Goal: Find specific page/section: Find specific page/section

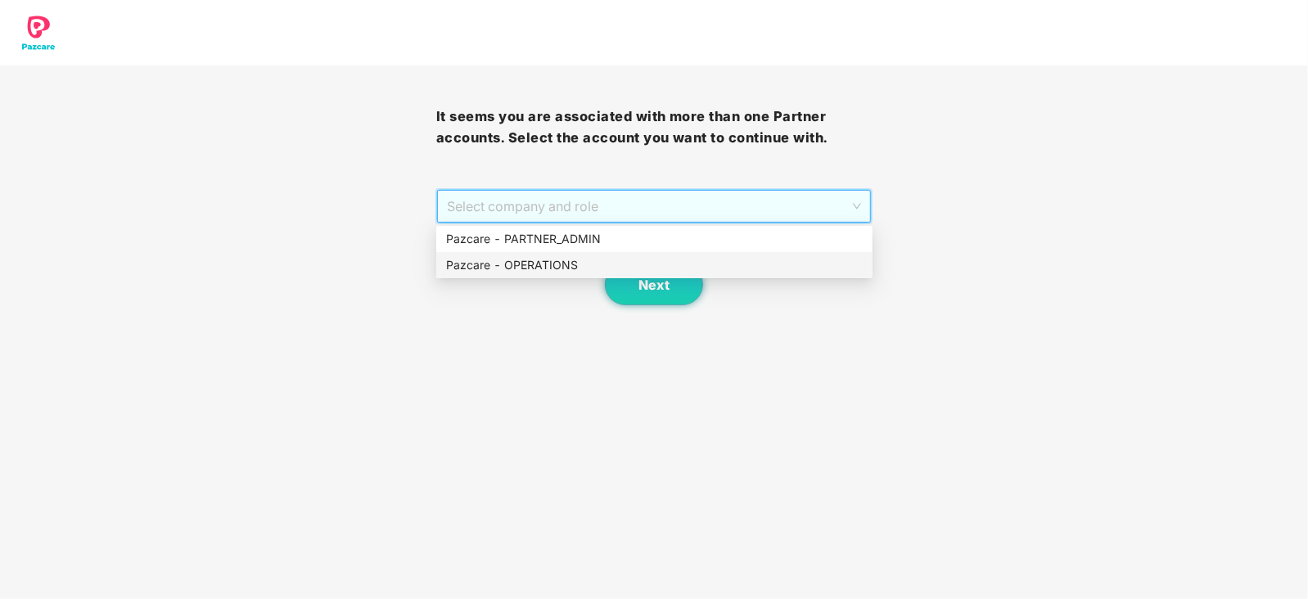
click at [541, 274] on div "Pazcare - OPERATIONS" at bounding box center [654, 265] width 436 height 26
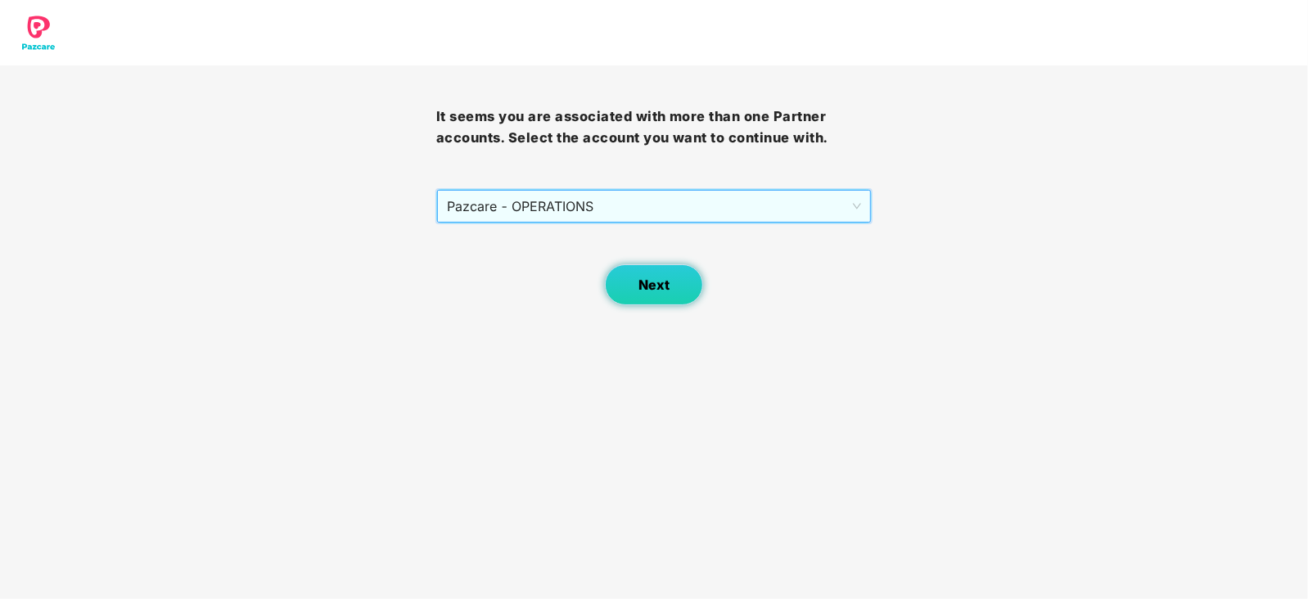
click at [625, 276] on button "Next" at bounding box center [654, 284] width 98 height 41
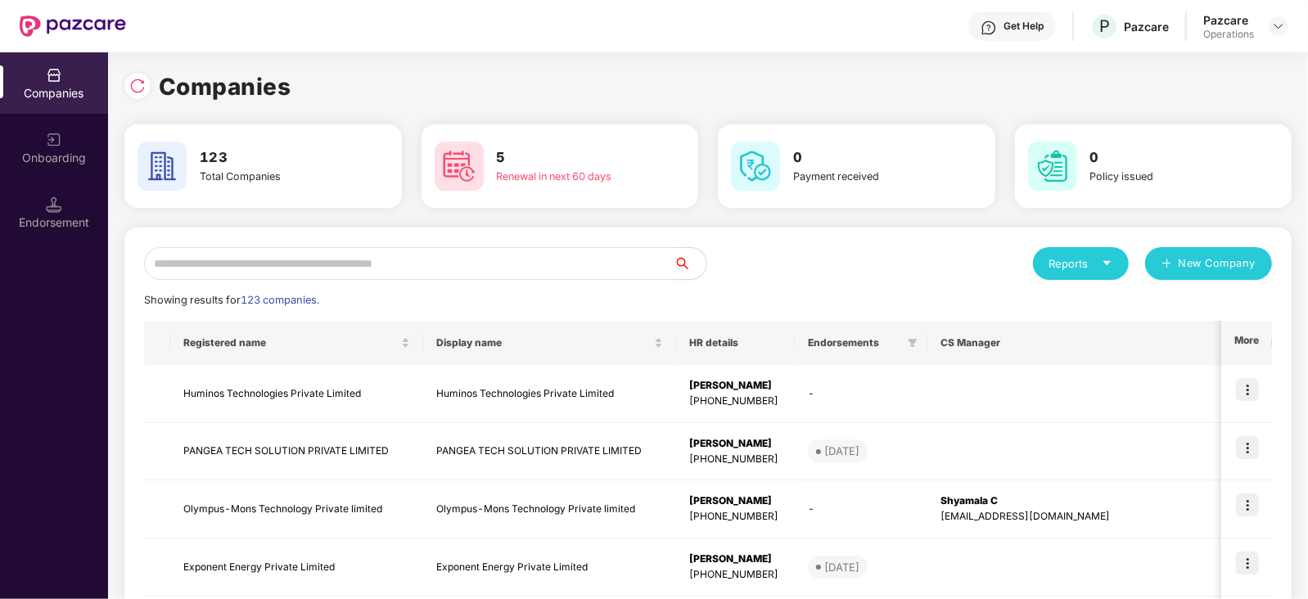
click at [444, 263] on input "text" at bounding box center [409, 263] width 530 height 33
paste input "*******"
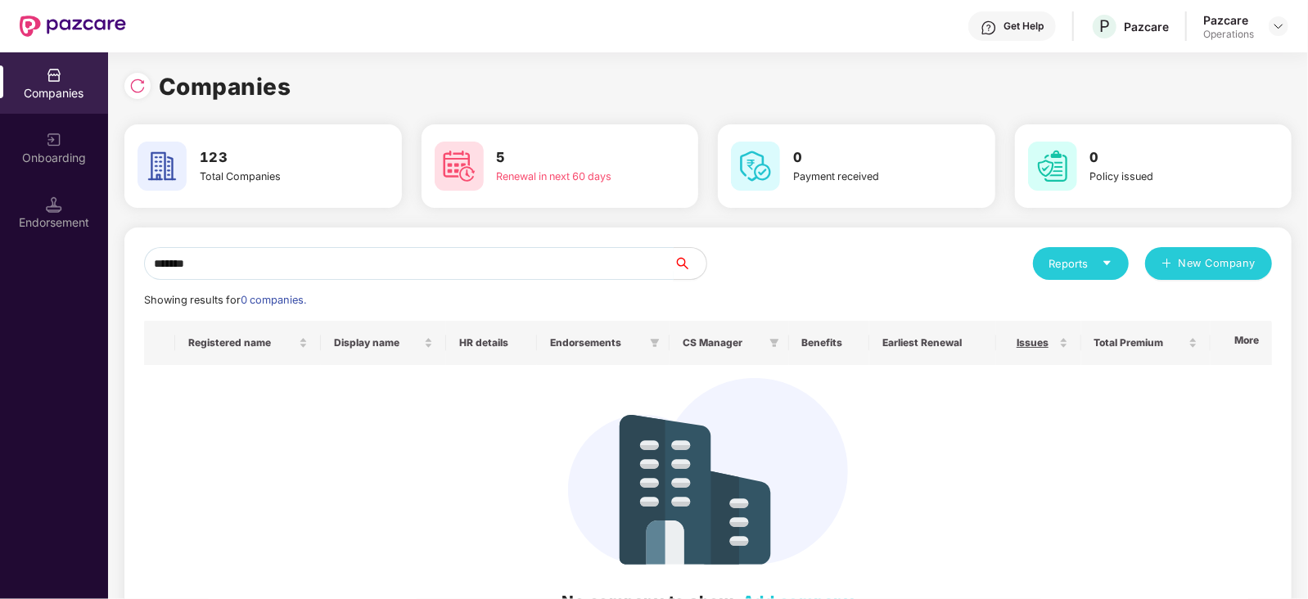
click at [149, 268] on input "*******" at bounding box center [409, 263] width 530 height 33
type input "*******"
click at [143, 93] on img at bounding box center [137, 86] width 16 height 16
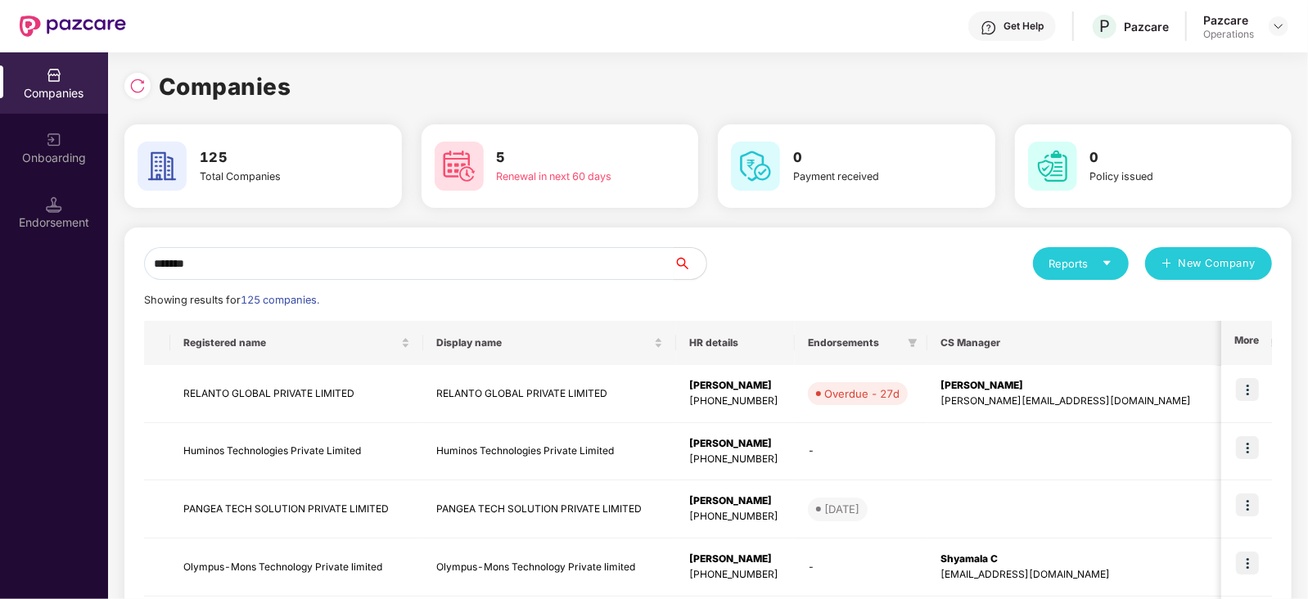
drag, startPoint x: 231, startPoint y: 272, endPoint x: 42, endPoint y: 264, distance: 189.2
click at [42, 264] on div "Companies Onboarding Endorsement Companies 125 Total Companies 5 Renewal in nex…" at bounding box center [654, 325] width 1308 height 547
paste input "*******"
type input "*******"
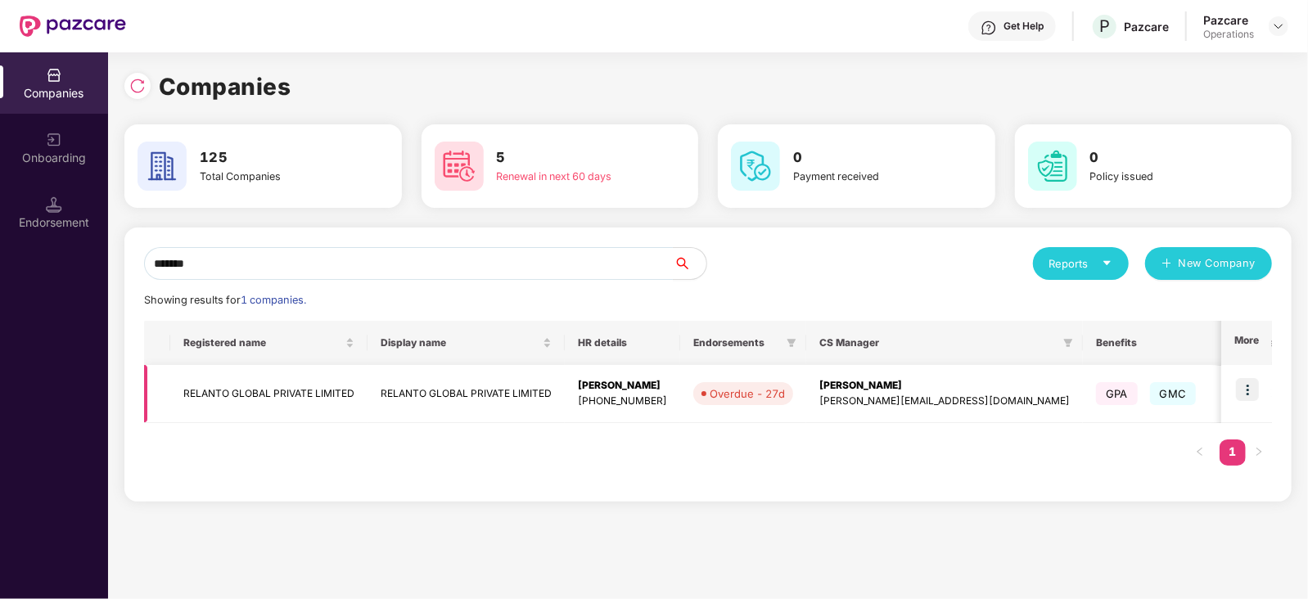
click at [295, 399] on td "RELANTO GLOBAL PRIVATE LIMITED" at bounding box center [268, 394] width 197 height 58
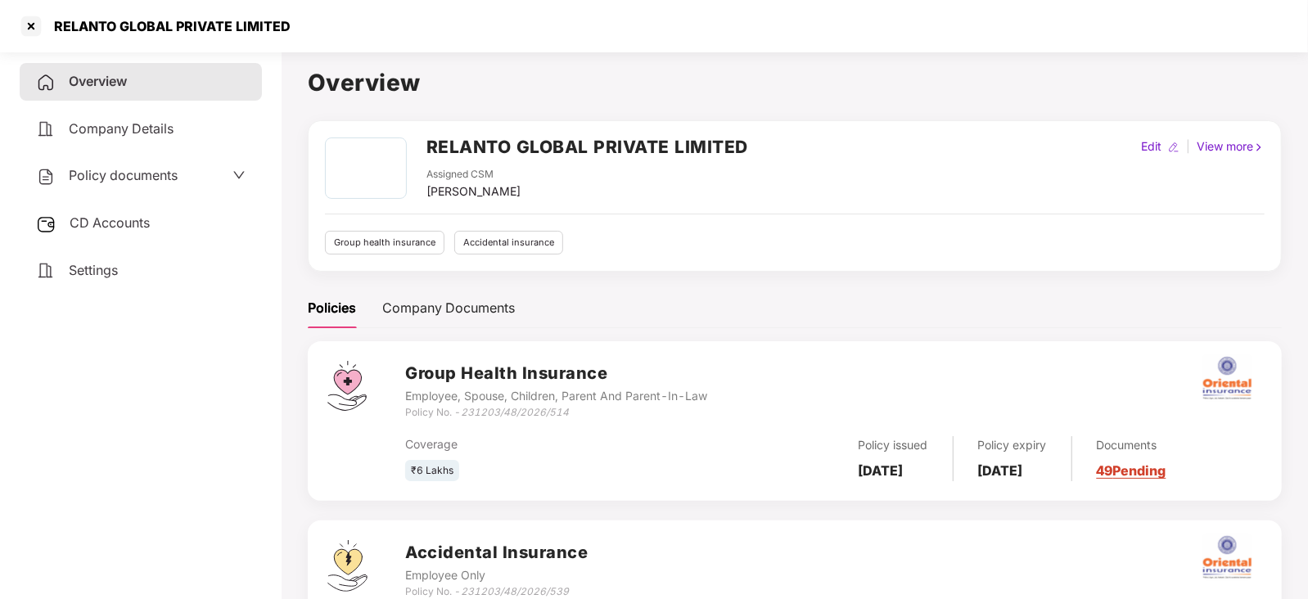
click at [131, 183] on span "Policy documents" at bounding box center [123, 175] width 109 height 16
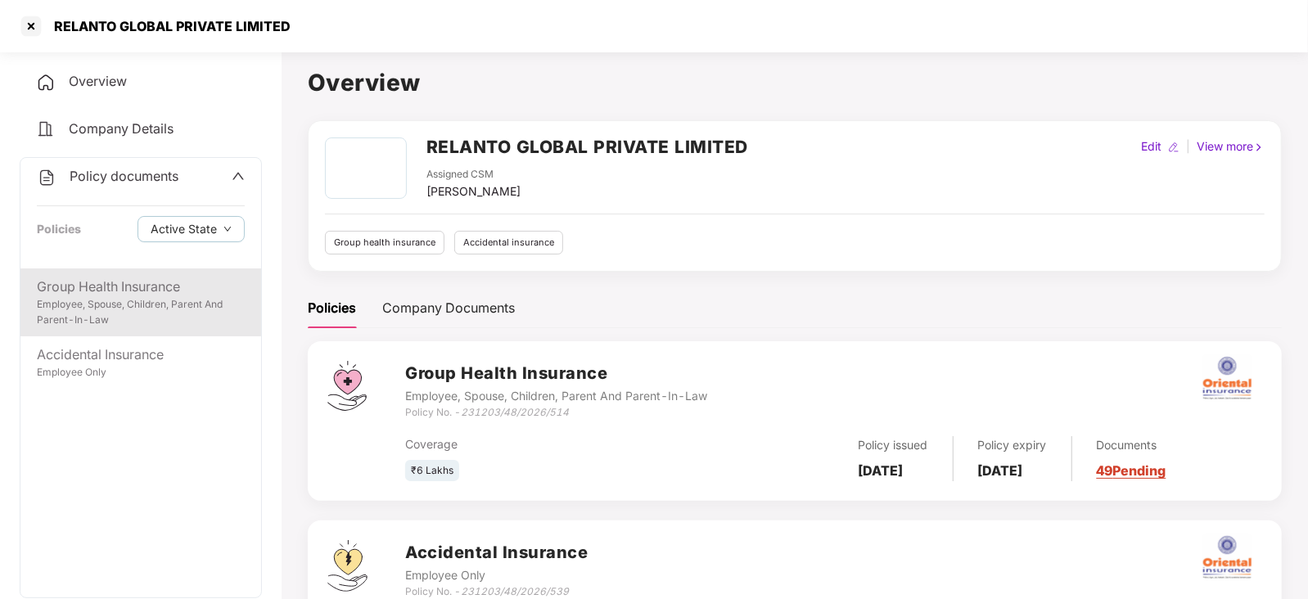
click at [131, 273] on div "Group Health Insurance Employee, Spouse, Children, Parent And Parent-In-Law" at bounding box center [140, 302] width 241 height 68
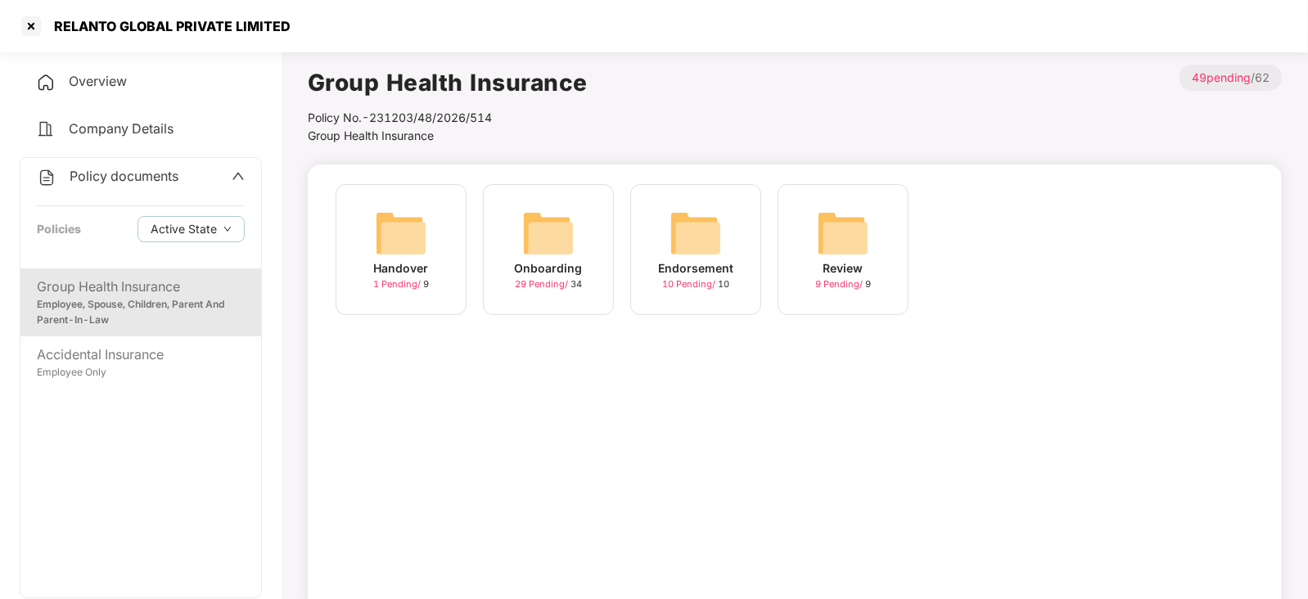
click at [704, 229] on img at bounding box center [696, 233] width 52 height 52
click at [682, 235] on img at bounding box center [696, 233] width 52 height 52
click at [406, 237] on img at bounding box center [401, 233] width 52 height 52
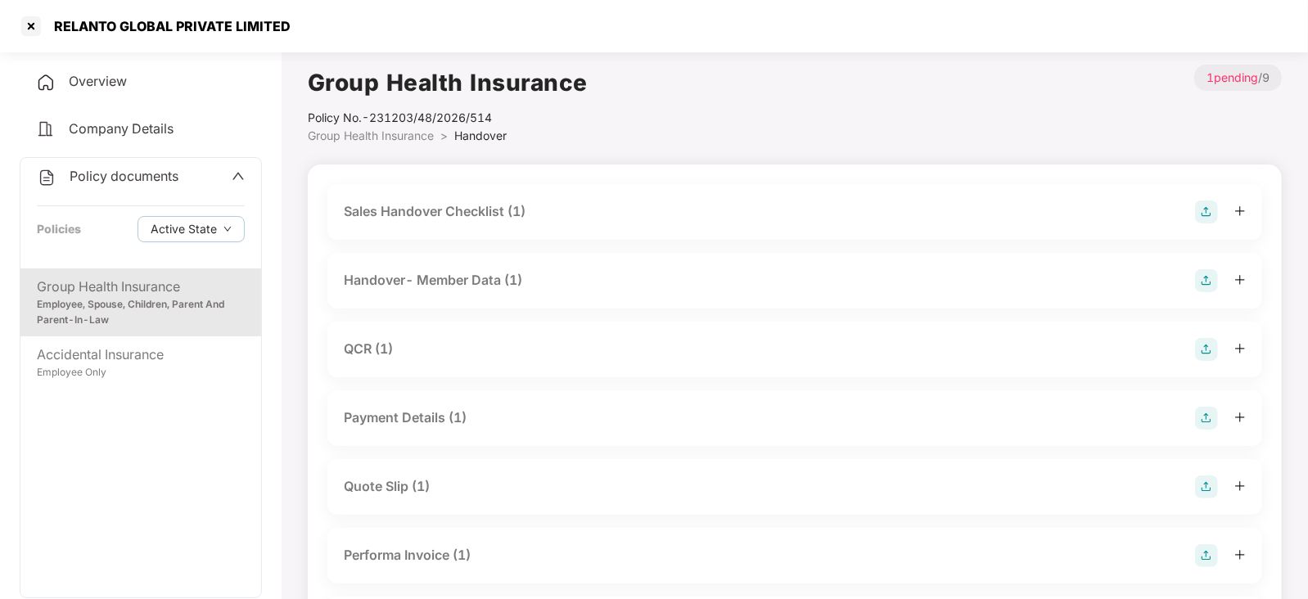
click at [471, 209] on div "Sales Handover Checklist (1)" at bounding box center [435, 211] width 182 height 20
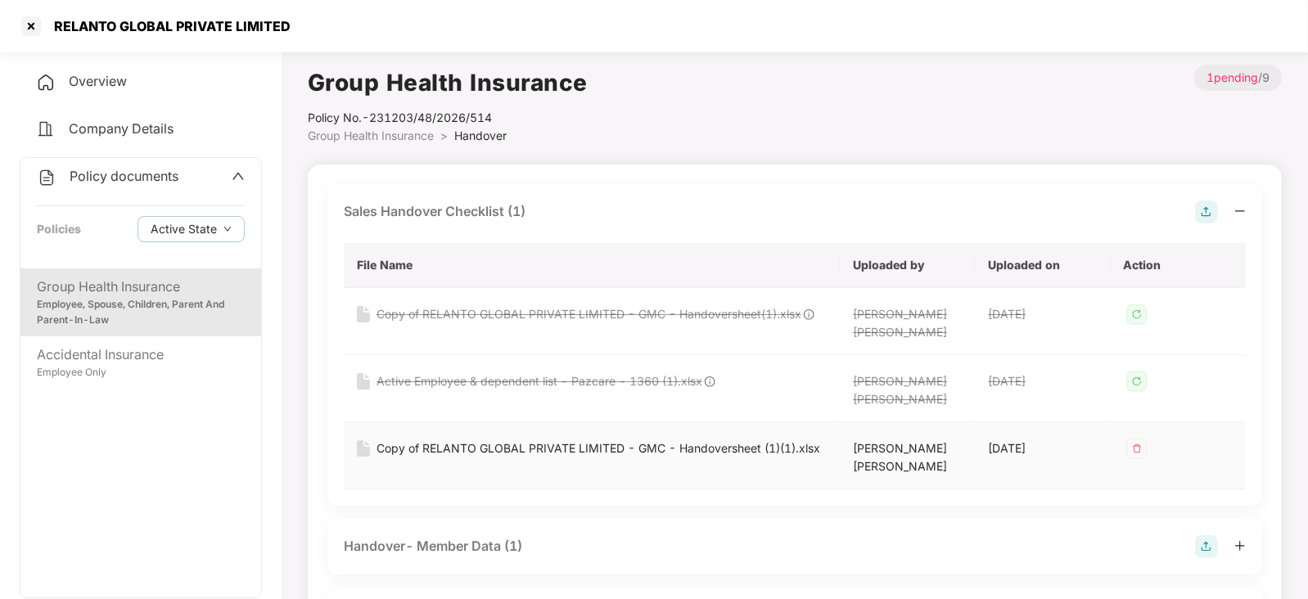
click at [642, 454] on div "Copy of RELANTO GLOBAL PRIVATE LIMITED - GMC - Handoversheet (1)(1).xlsx" at bounding box center [599, 449] width 444 height 18
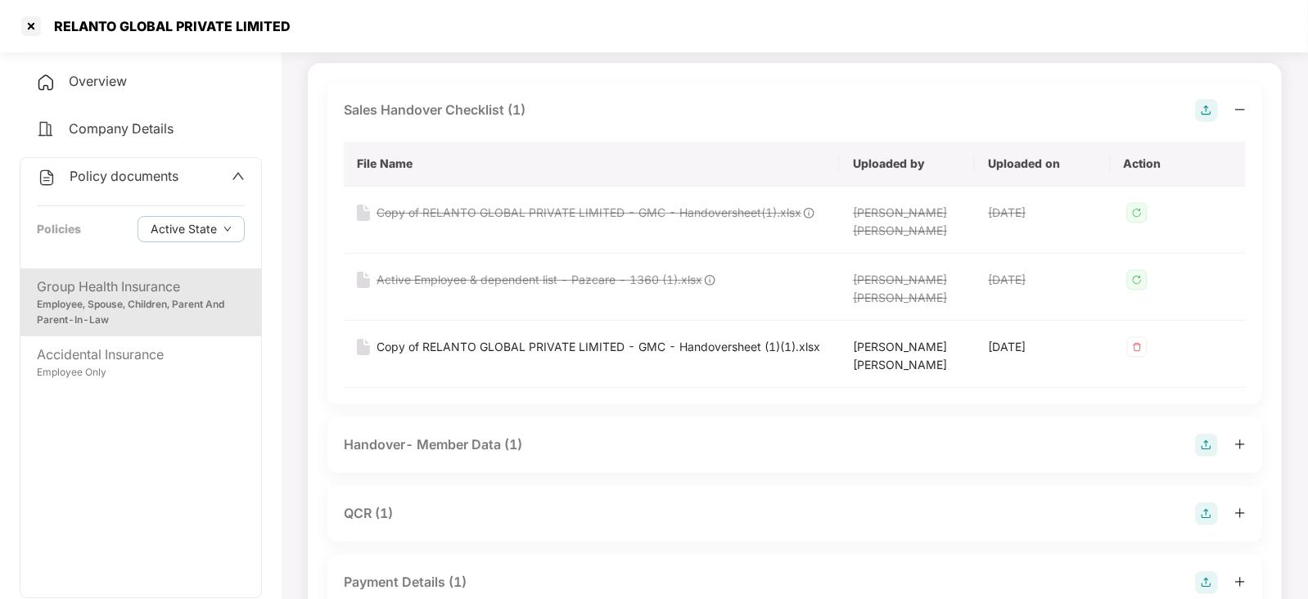
click at [483, 444] on div "Handover- Member Data (1)" at bounding box center [433, 445] width 178 height 20
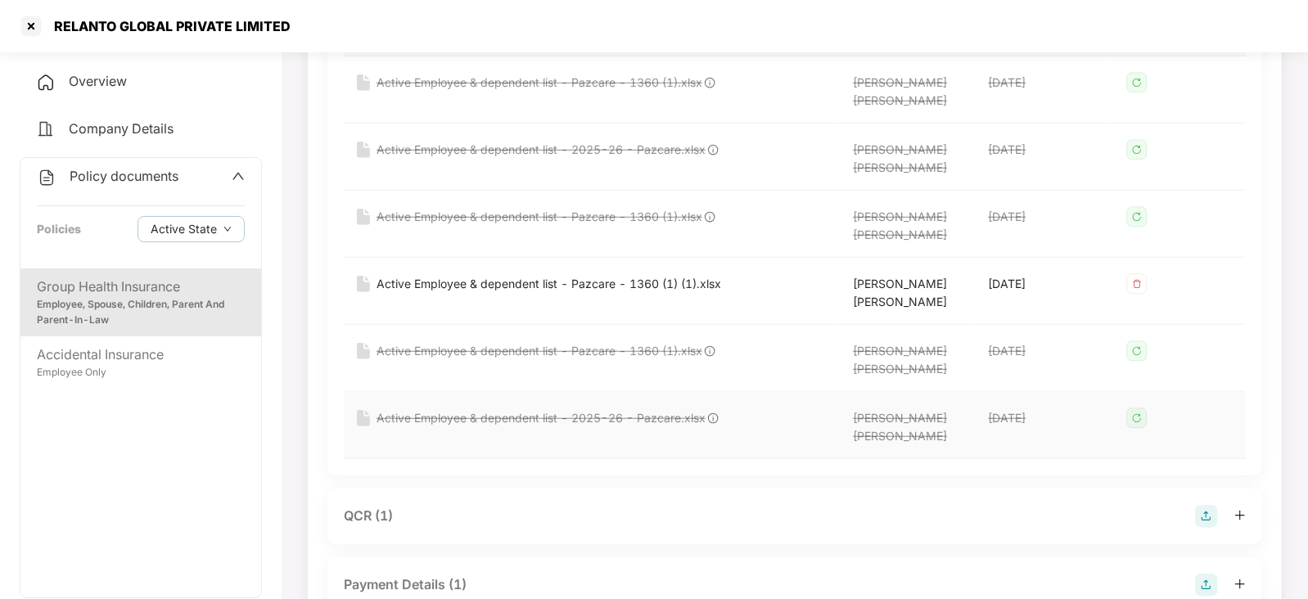
scroll to position [715, 0]
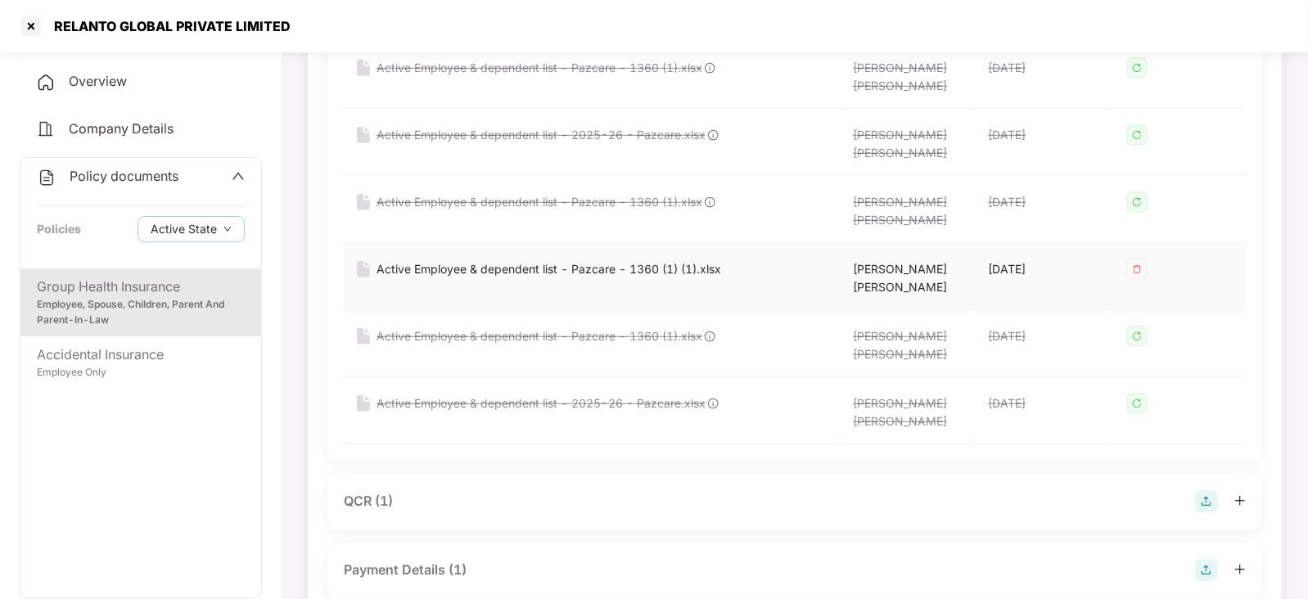
click at [498, 264] on div "Active Employee & dependent list - Pazcare - 1360 (1) (1).xlsx" at bounding box center [549, 269] width 345 height 18
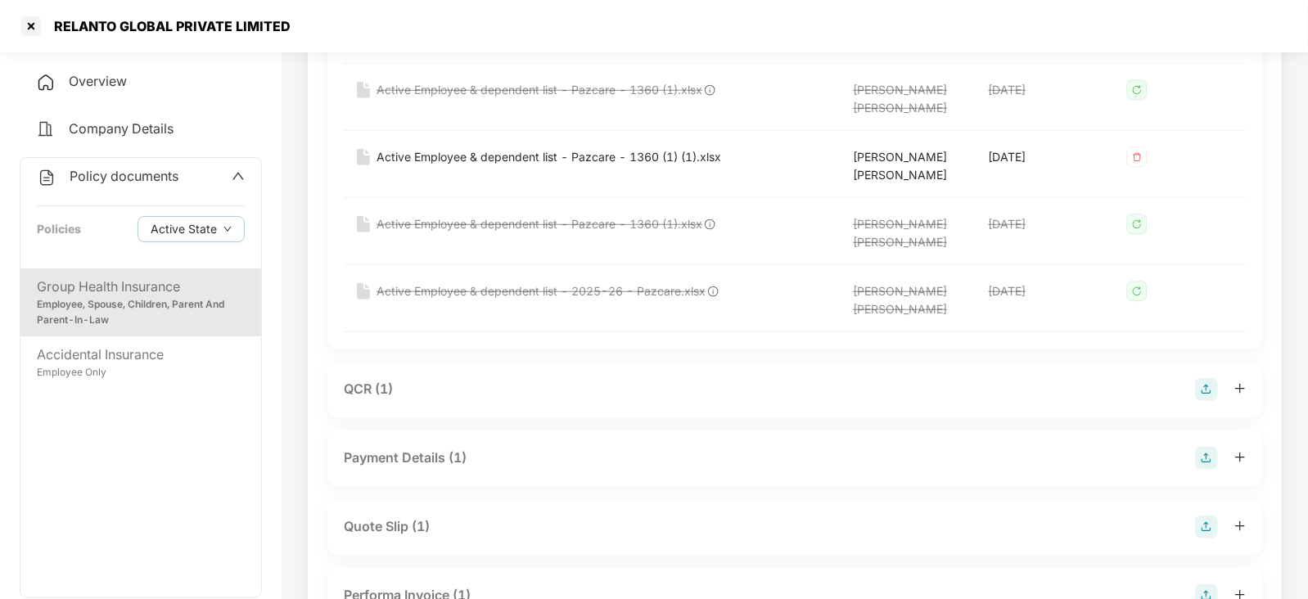
scroll to position [921, 0]
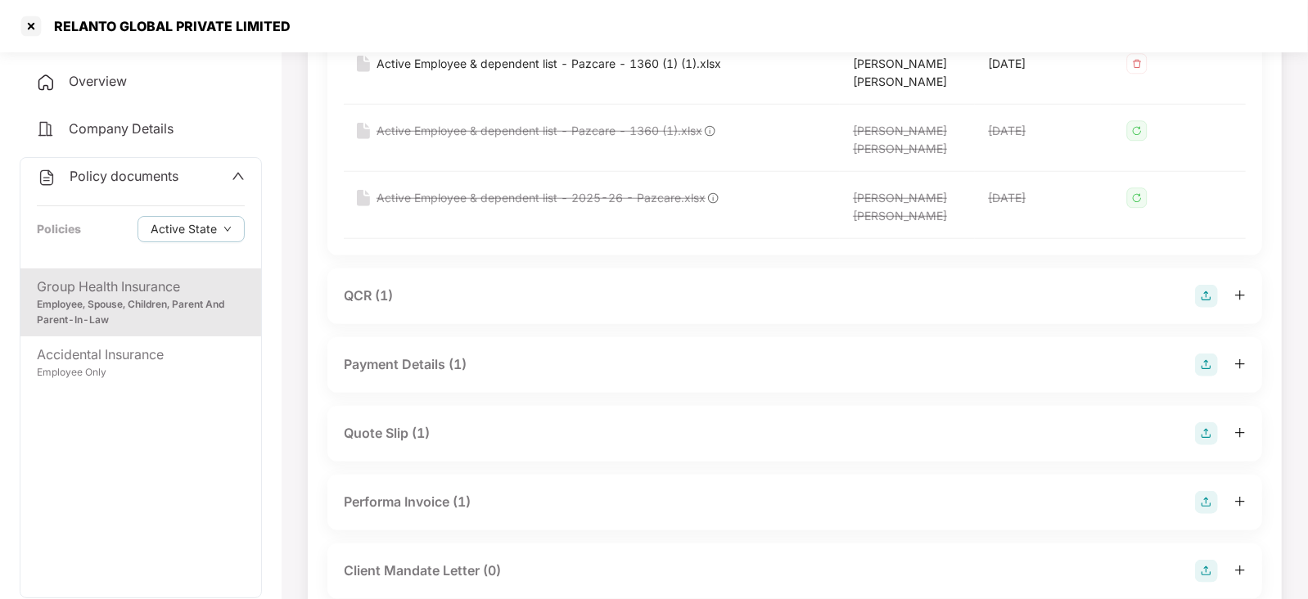
click at [426, 363] on div "Payment Details (1)" at bounding box center [405, 364] width 123 height 20
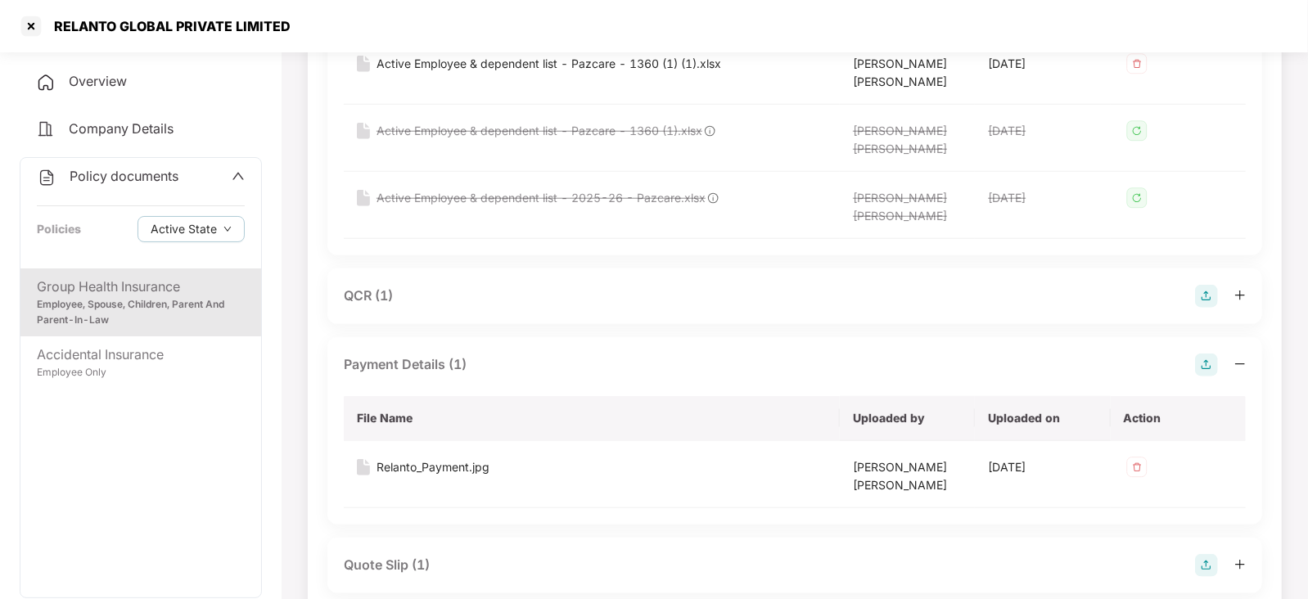
scroll to position [1125, 0]
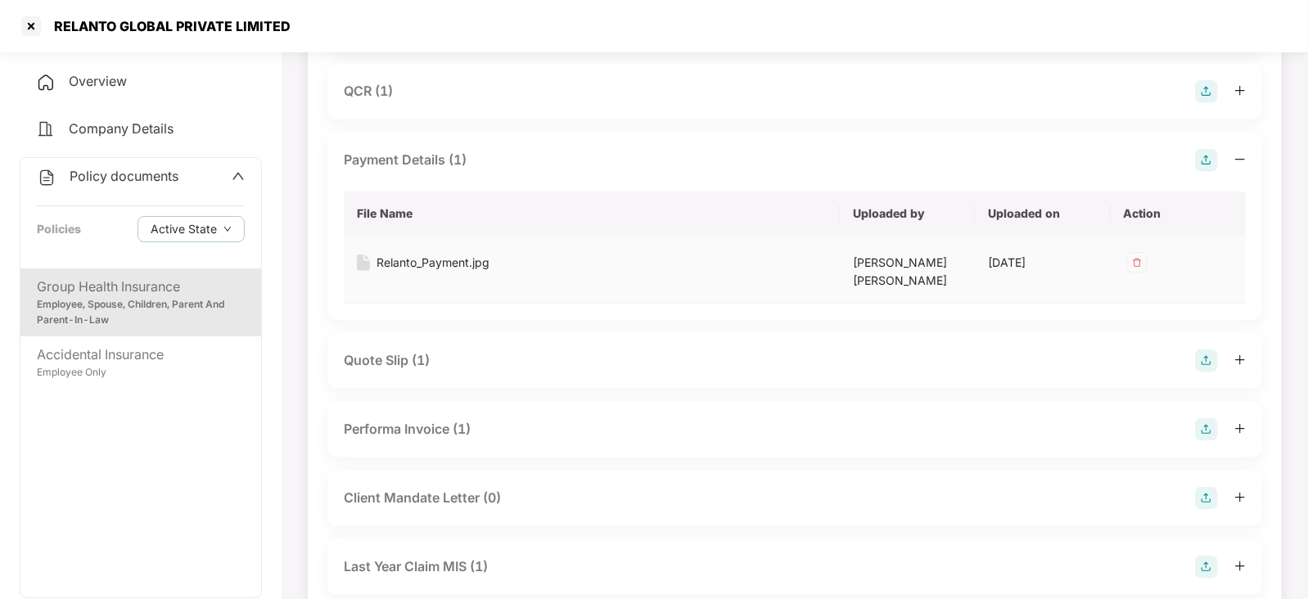
click at [430, 267] on div "Relanto_Payment.jpg" at bounding box center [433, 263] width 113 height 18
click at [398, 369] on div "Quote Slip (1)" at bounding box center [795, 360] width 902 height 23
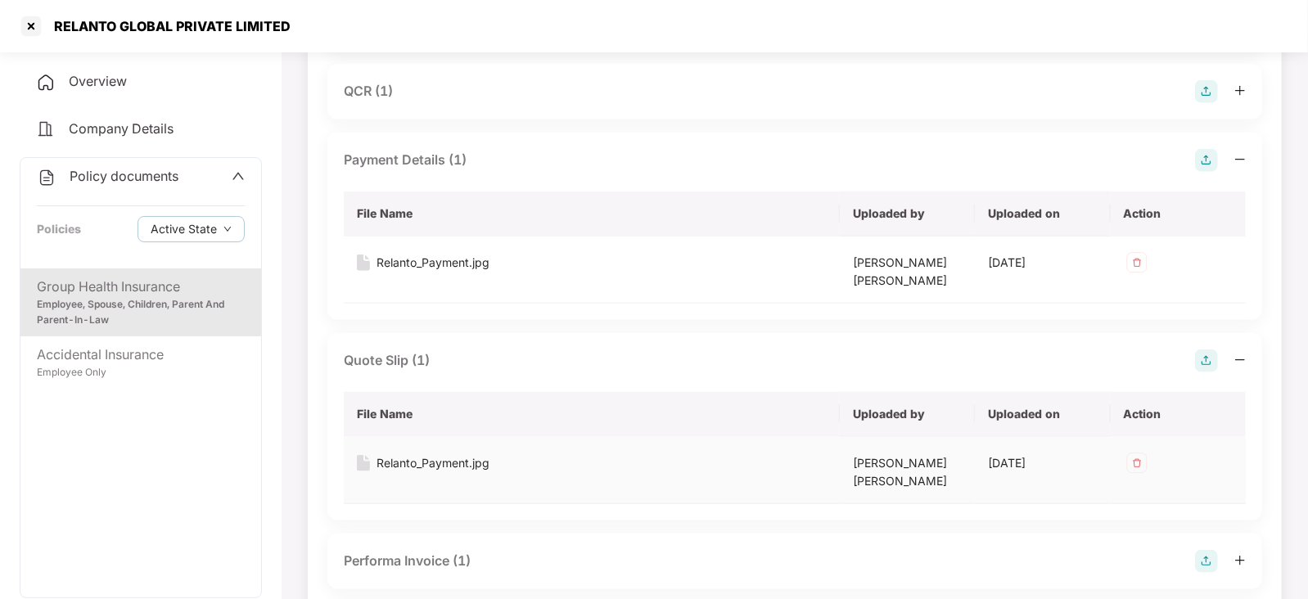
click at [450, 467] on div "Relanto_Payment.jpg" at bounding box center [433, 463] width 113 height 18
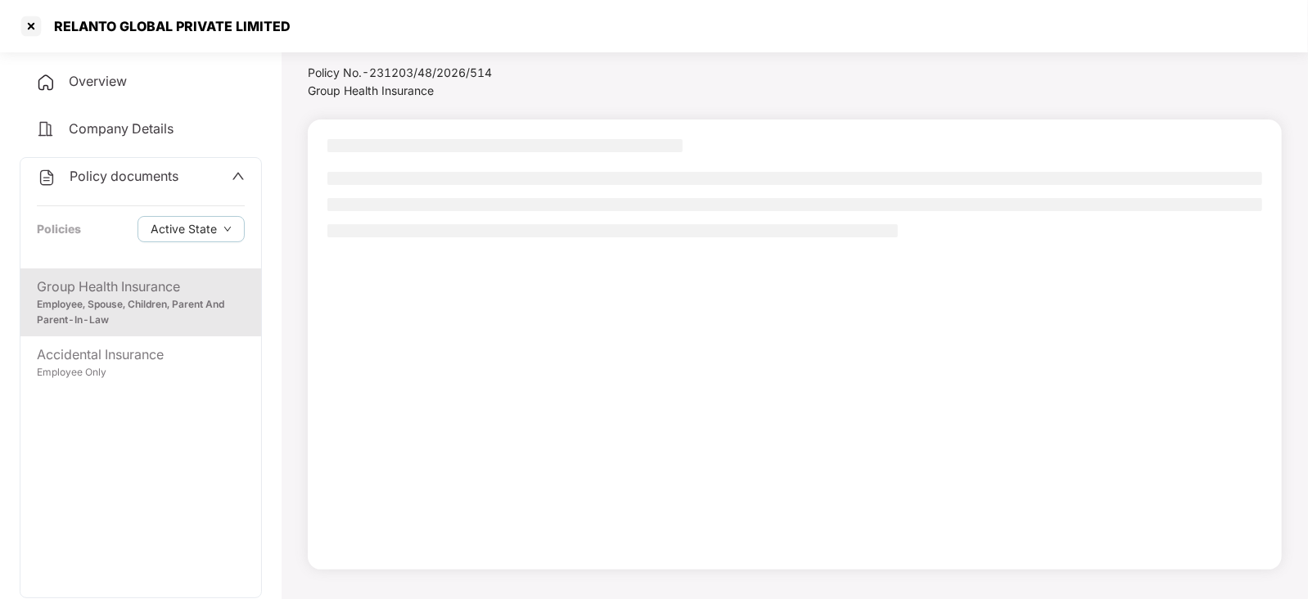
scroll to position [0, 0]
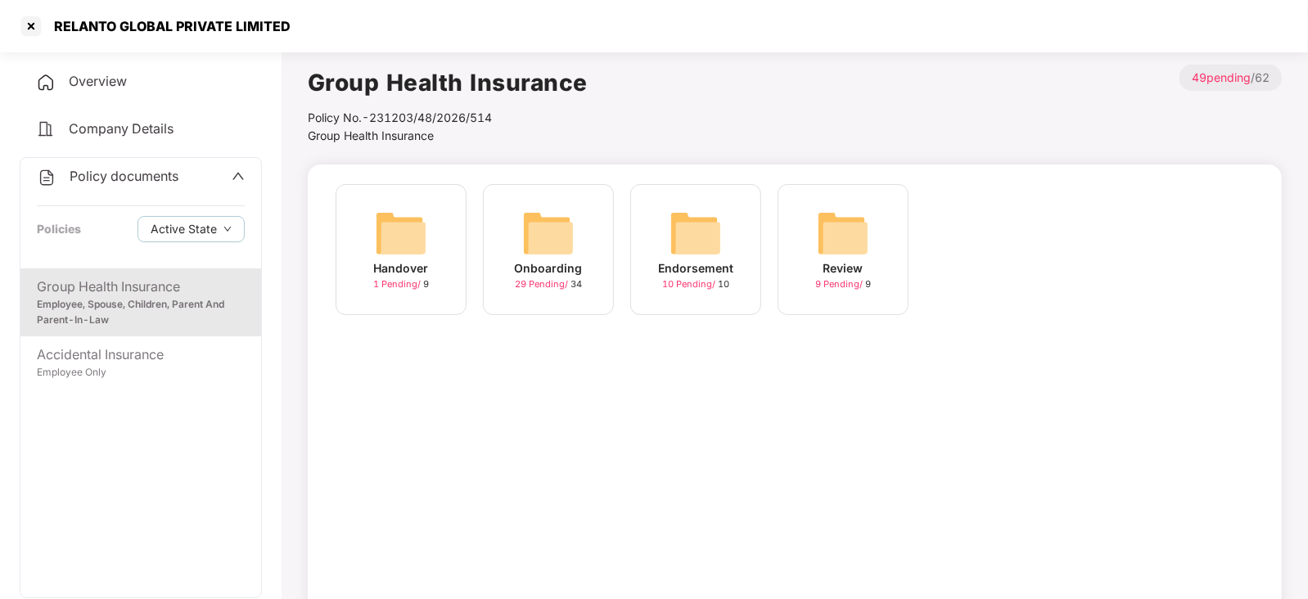
click at [550, 236] on img at bounding box center [548, 233] width 52 height 52
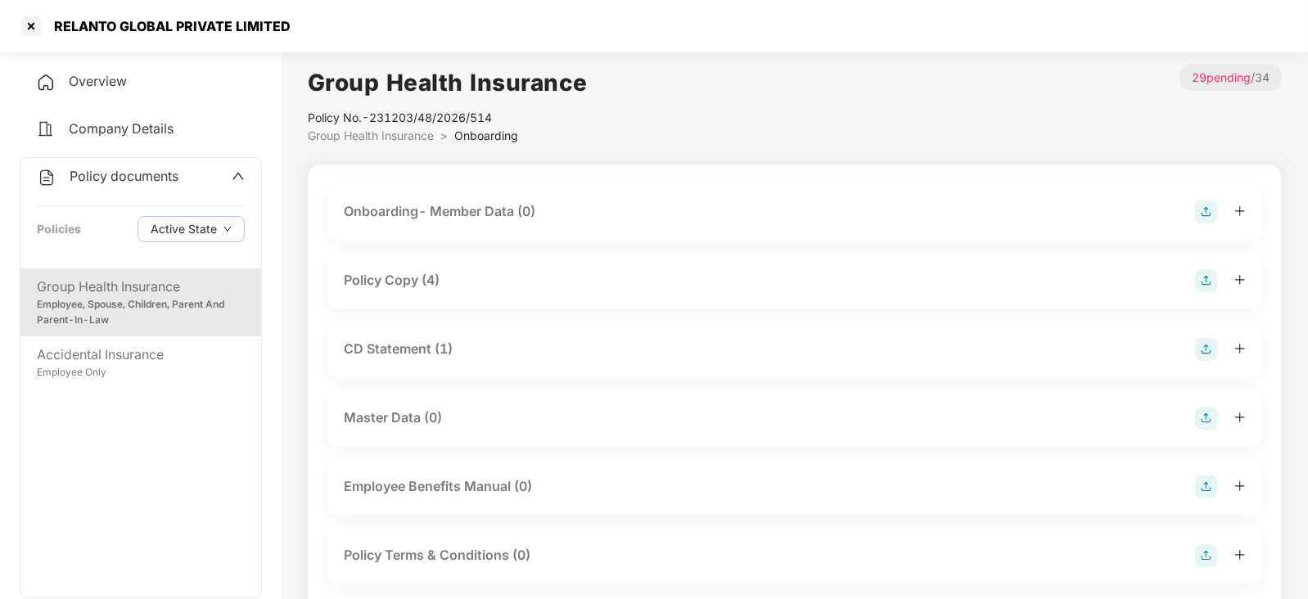
click at [408, 285] on div "Policy Copy (4)" at bounding box center [392, 280] width 96 height 20
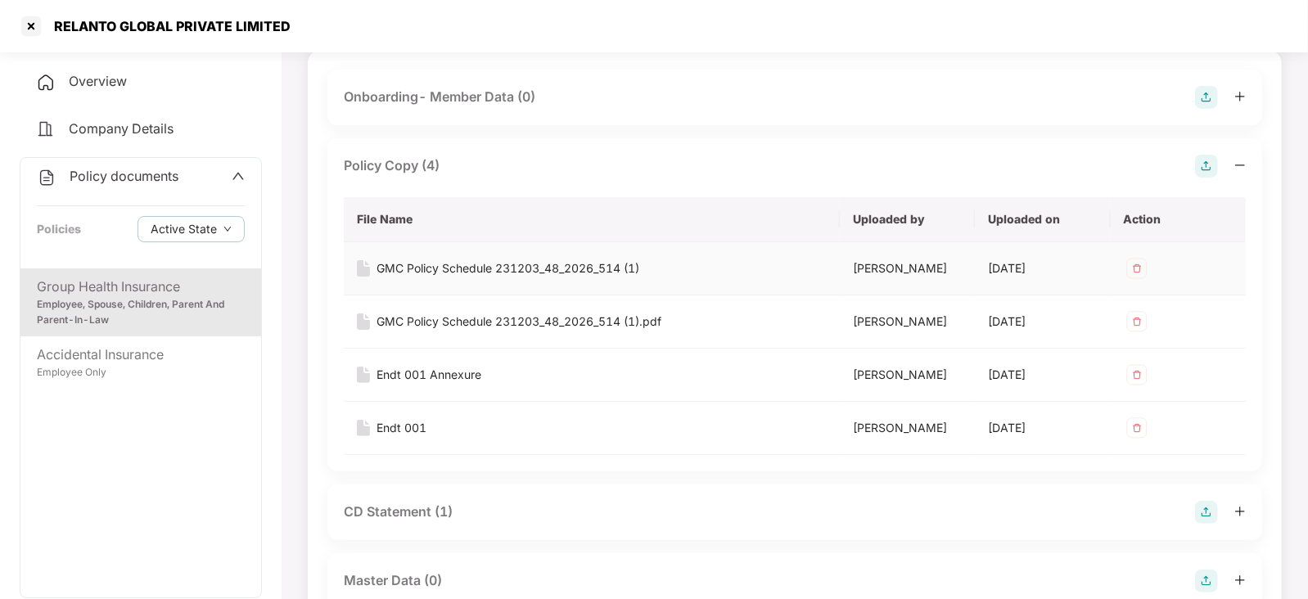
scroll to position [204, 0]
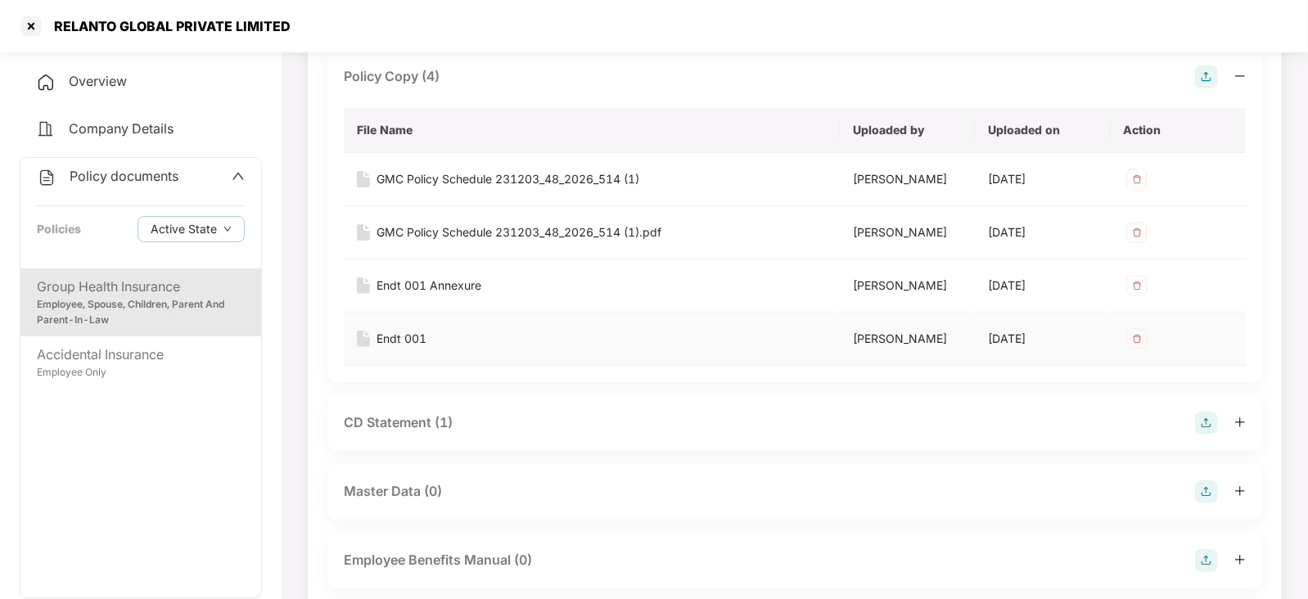
click at [410, 348] on div "Endt 001" at bounding box center [402, 339] width 50 height 18
click at [444, 295] on div "Endt 001 Annexure" at bounding box center [429, 286] width 105 height 18
click at [501, 241] on div "GMC Policy Schedule 231203_48_2026_514 (1).pdf" at bounding box center [519, 232] width 285 height 18
click at [540, 182] on div "GMC Policy Schedule 231203_48_2026_514 (1)" at bounding box center [508, 179] width 263 height 18
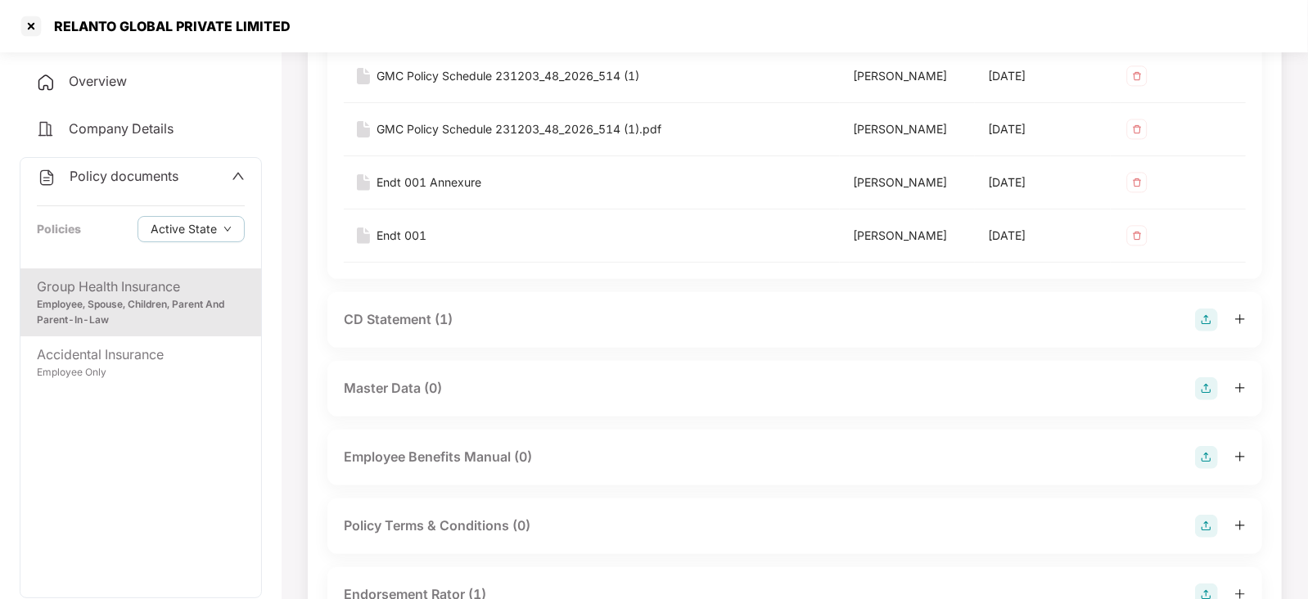
click at [422, 330] on div "CD Statement (1)" at bounding box center [398, 319] width 109 height 20
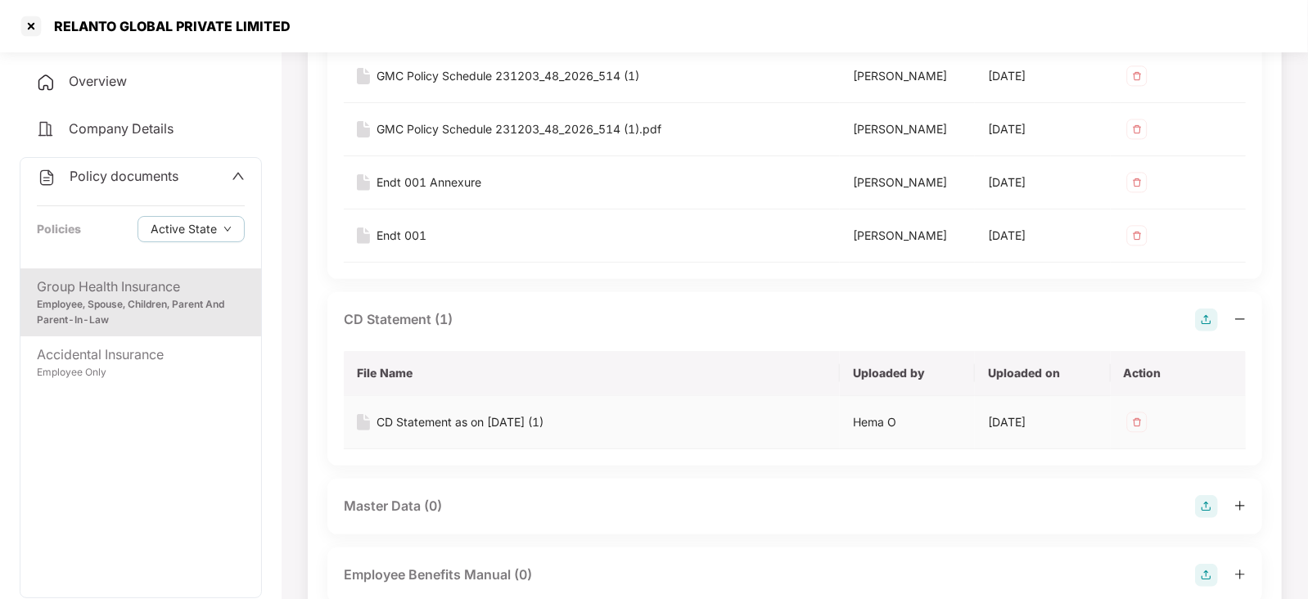
click at [474, 431] on div "CD Statement as on [DATE] (1)" at bounding box center [460, 422] width 167 height 18
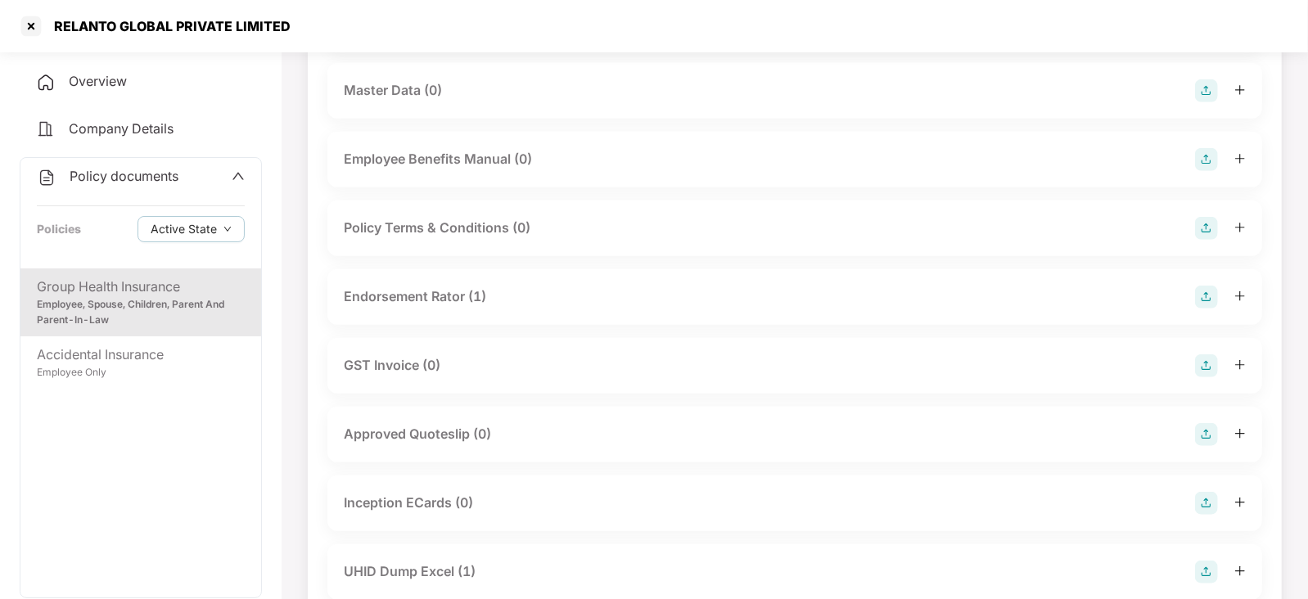
scroll to position [818, 0]
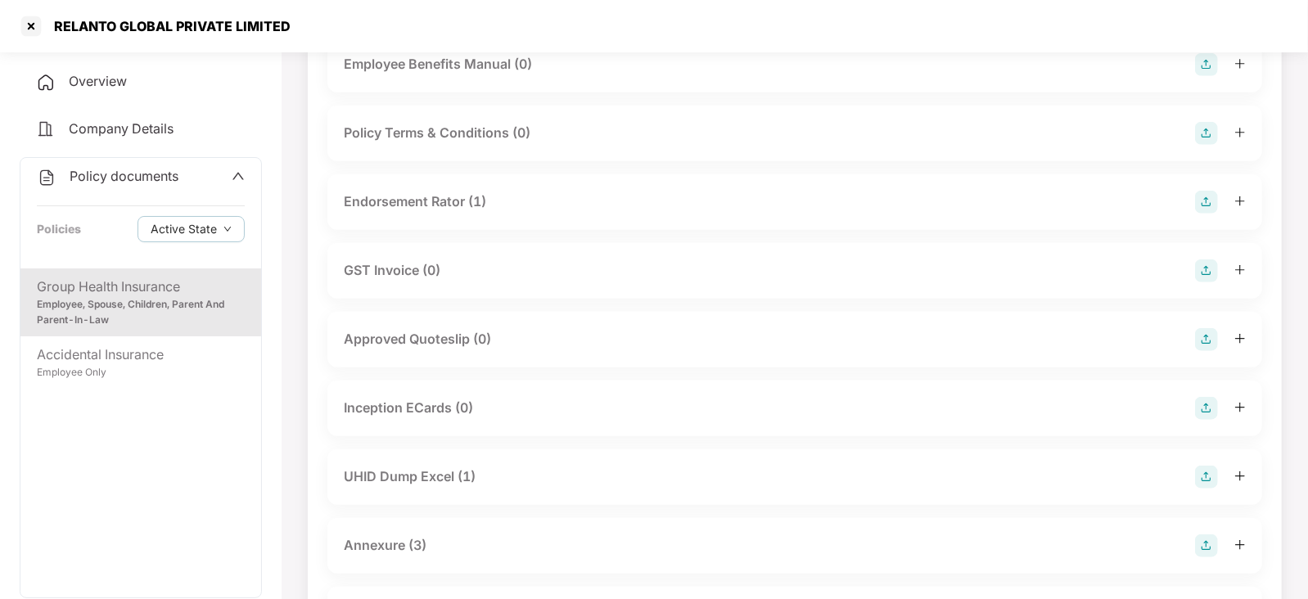
click at [449, 212] on div "Endorsement Rator (1)" at bounding box center [415, 202] width 142 height 20
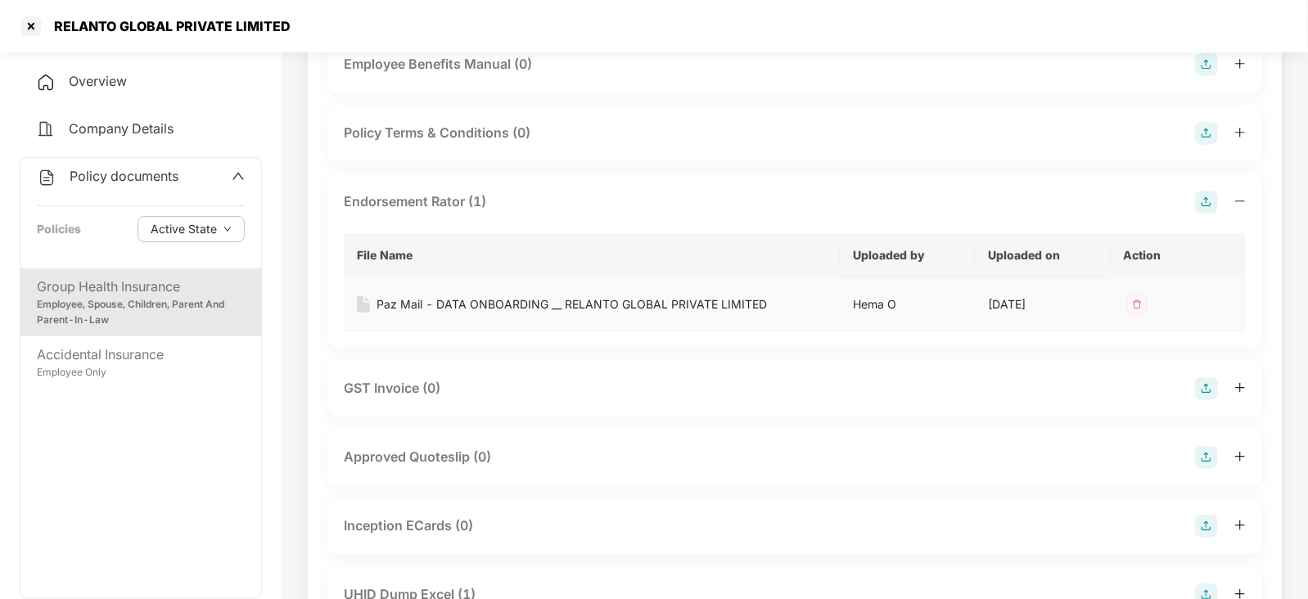
click at [455, 313] on div "Paz Mail - DATA ONBOARDING __ RELANTO GLOBAL PRIVATE LIMITED" at bounding box center [572, 304] width 390 height 18
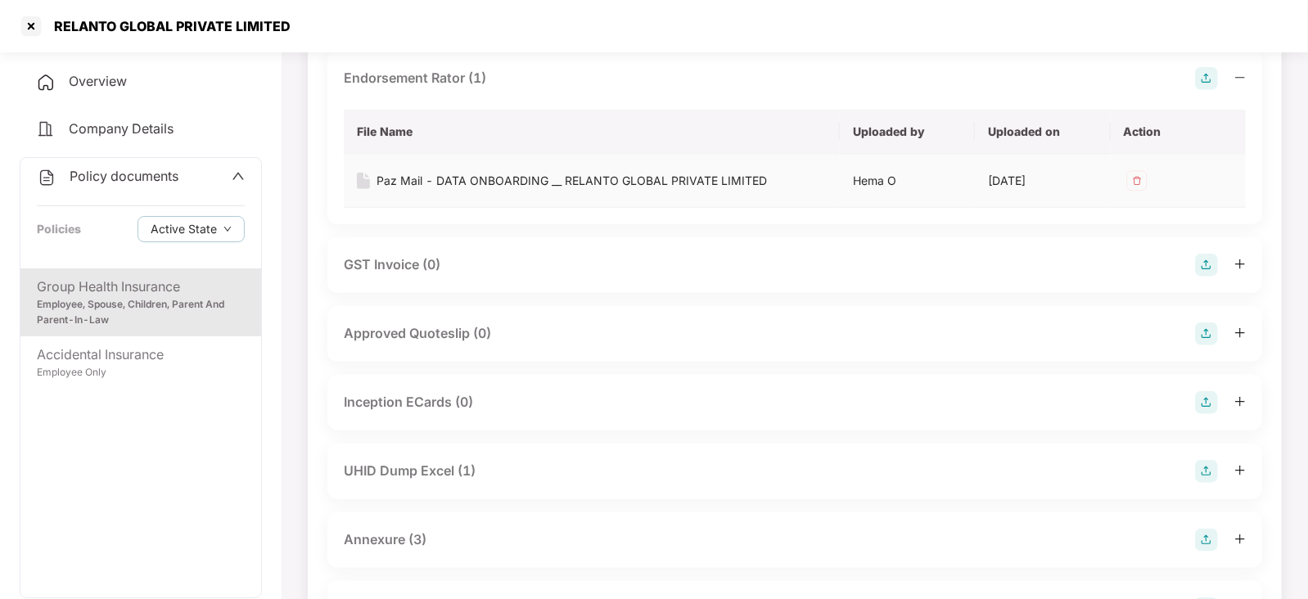
scroll to position [1023, 0]
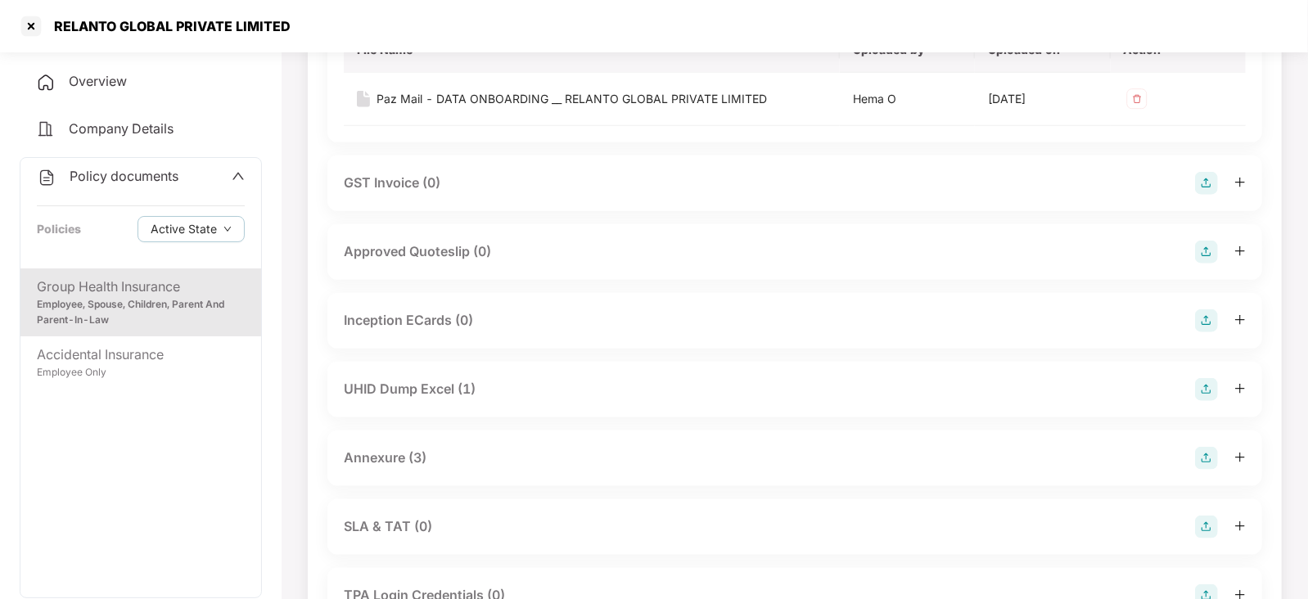
click at [446, 399] on div "UHID Dump Excel (1)" at bounding box center [410, 389] width 132 height 20
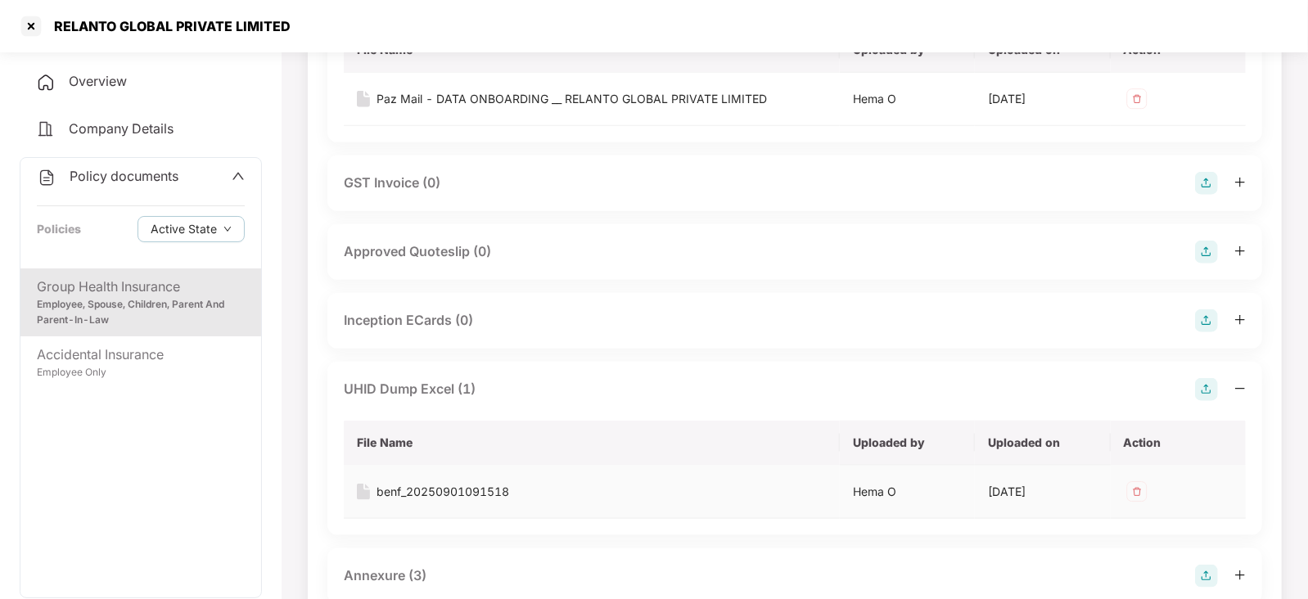
click at [467, 501] on div "benf_20250901091518" at bounding box center [443, 492] width 133 height 18
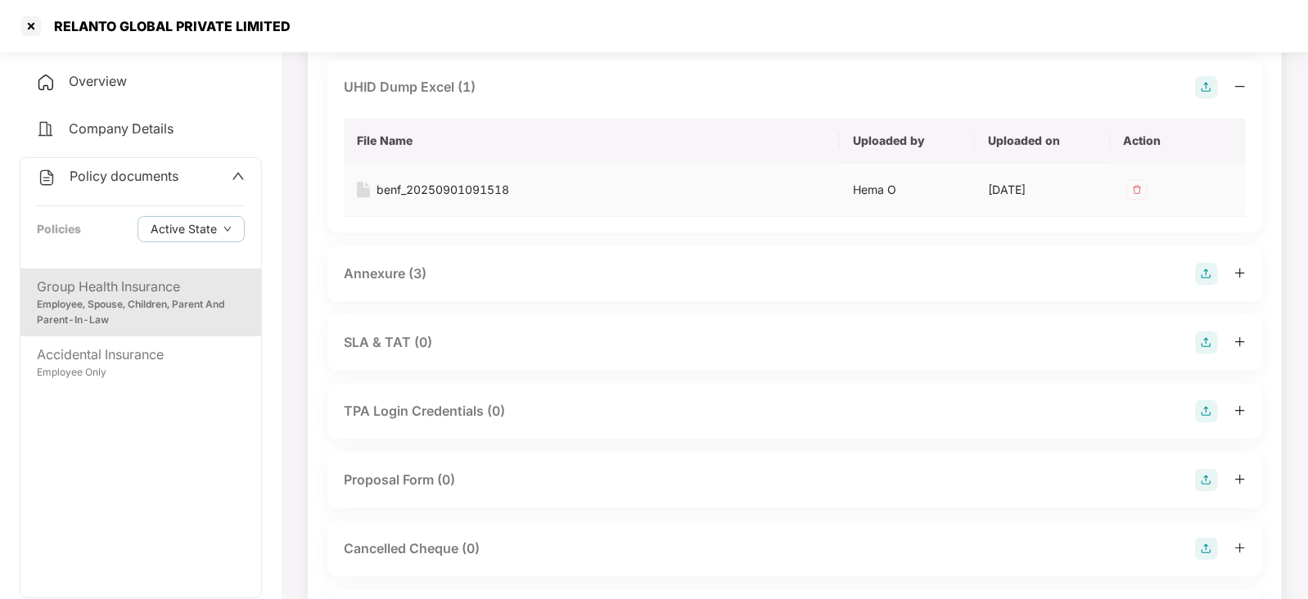
scroll to position [1329, 0]
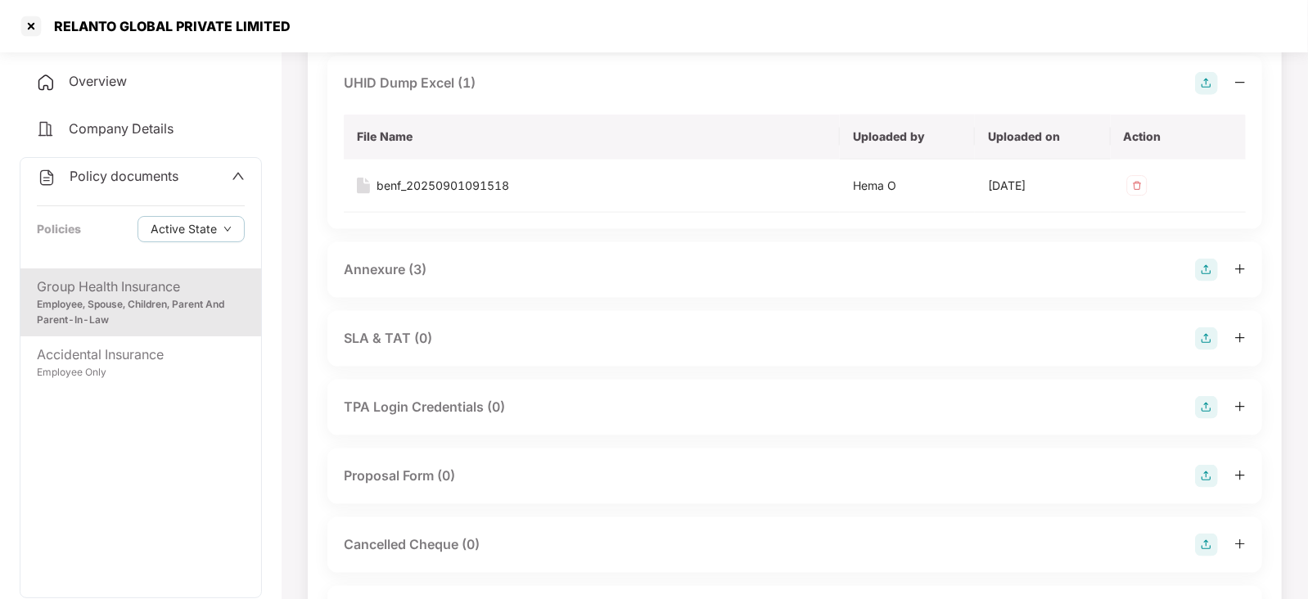
click at [409, 280] on div "Annexure (3)" at bounding box center [385, 269] width 83 height 20
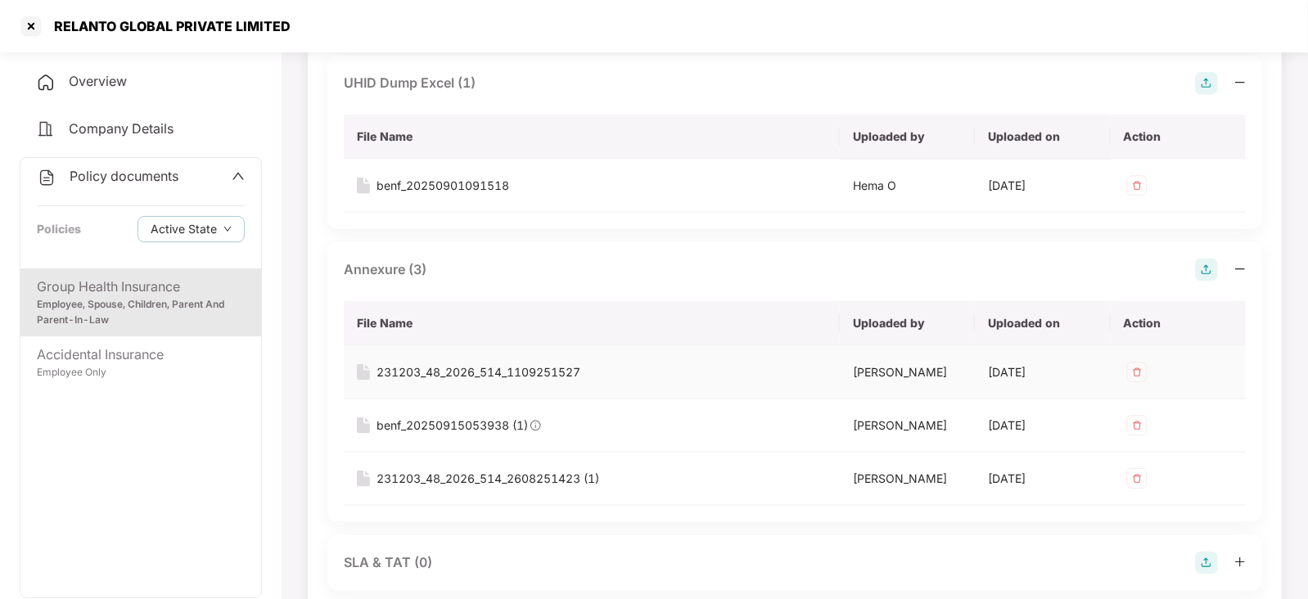
scroll to position [1534, 0]
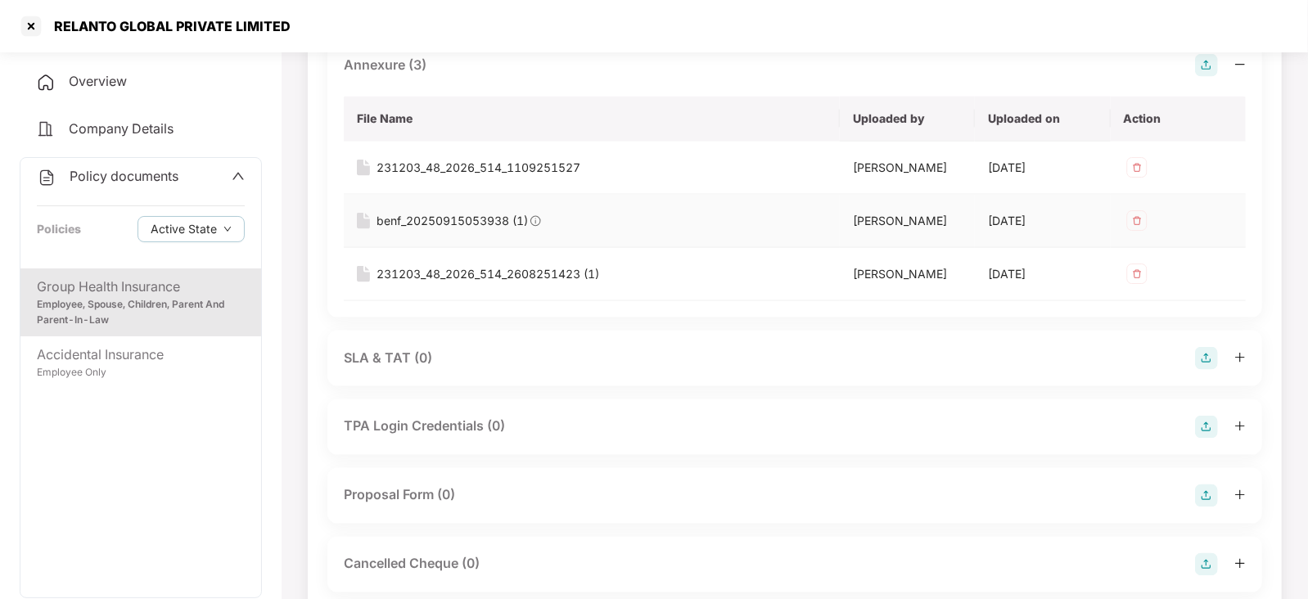
click at [495, 230] on div "benf_20250915053938 (1)" at bounding box center [452, 221] width 151 height 18
click at [506, 177] on div "231203_48_2026_514_1109251527" at bounding box center [479, 168] width 204 height 18
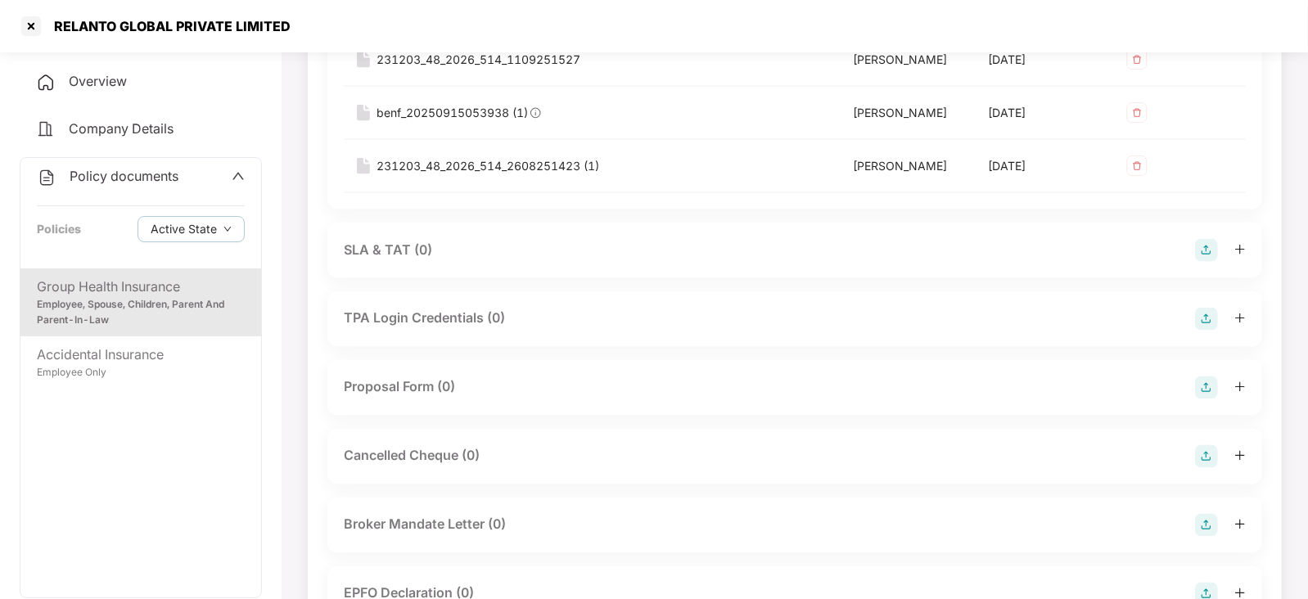
scroll to position [1636, 0]
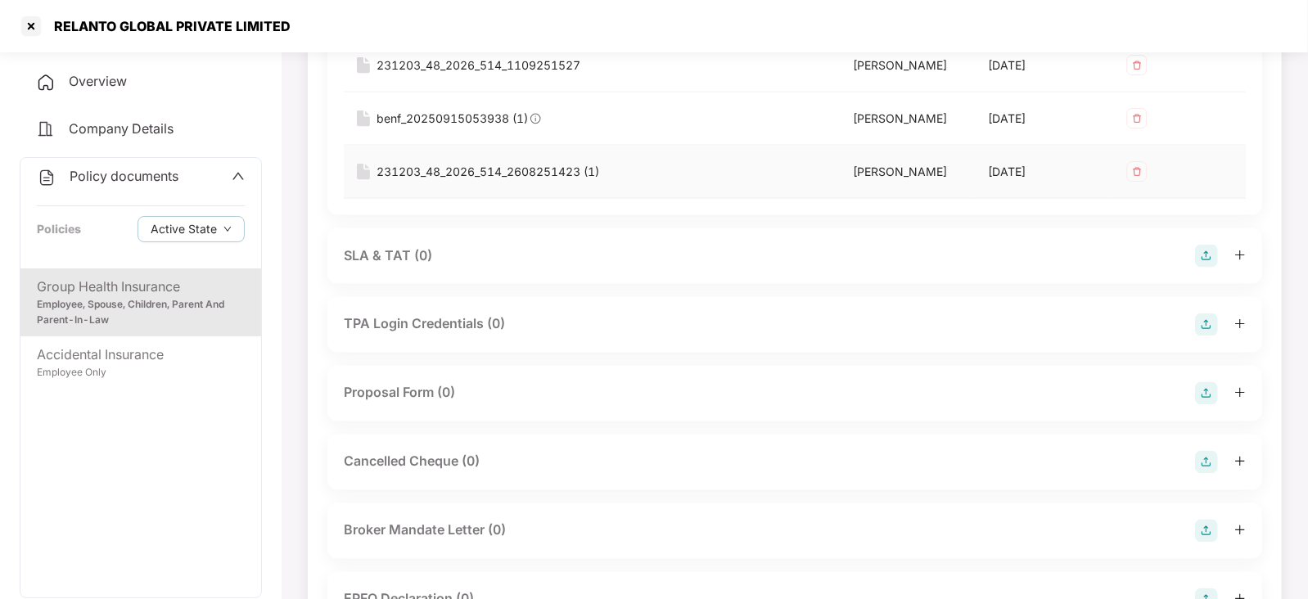
click at [521, 181] on div "231203_48_2026_514_2608251423 (1)" at bounding box center [488, 172] width 223 height 18
